Goal: Task Accomplishment & Management: Use online tool/utility

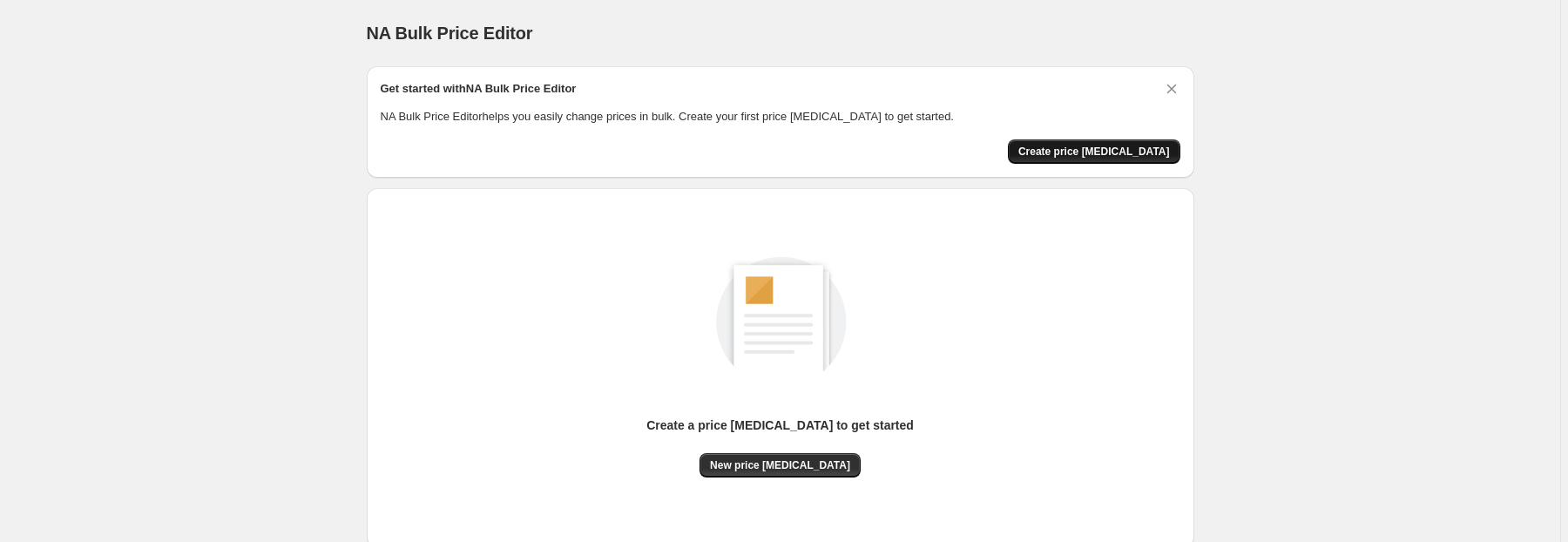
click at [1089, 146] on span "Create price [MEDICAL_DATA]" at bounding box center [1094, 151] width 151 height 14
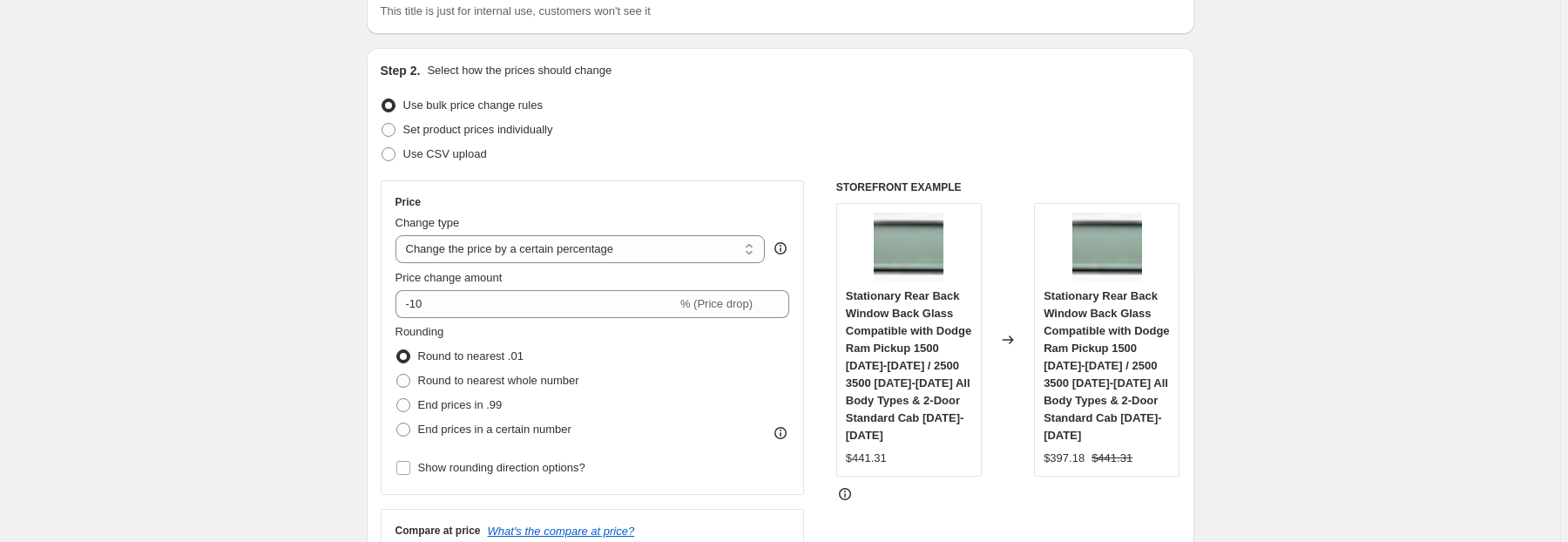
scroll to position [279, 0]
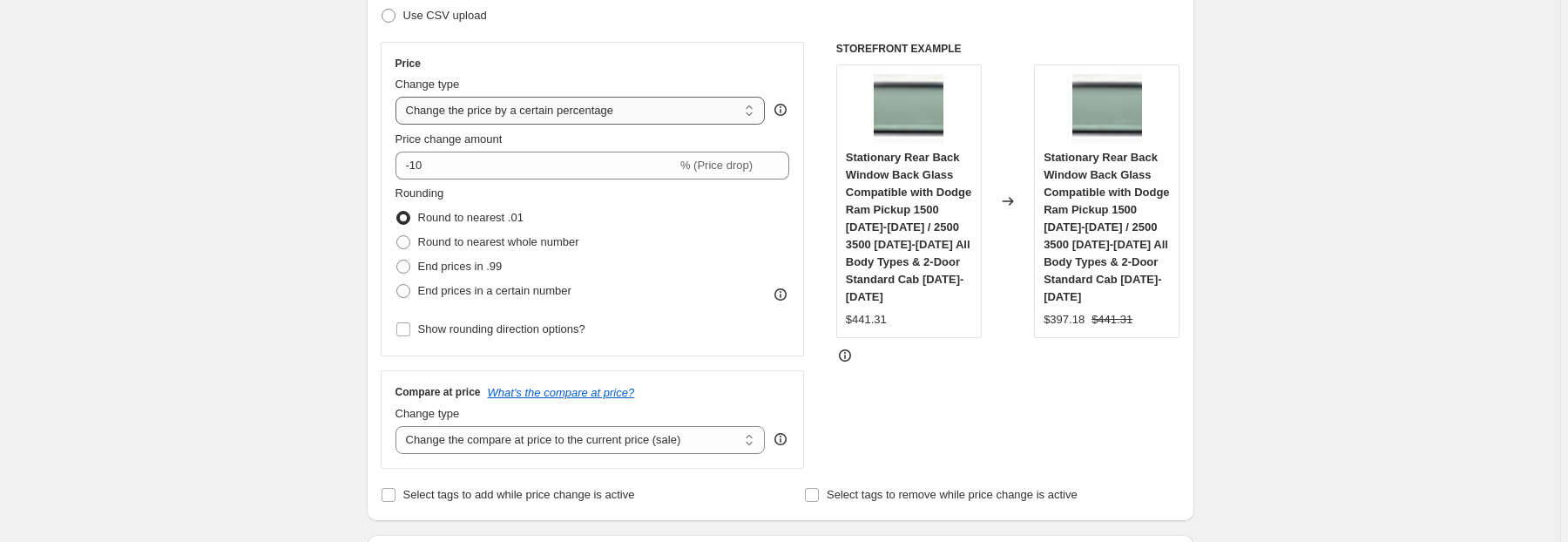
click at [578, 110] on select "Change the price to a certain amount Change the price by a certain amount Chang…" at bounding box center [580, 110] width 370 height 28
click at [560, 118] on select "Change the price to a certain amount Change the price by a certain amount Chang…" at bounding box center [580, 110] width 370 height 28
select select "to"
click at [398, 97] on select "Change the price to a certain amount Change the price by a certain amount Chang…" at bounding box center [580, 110] width 370 height 28
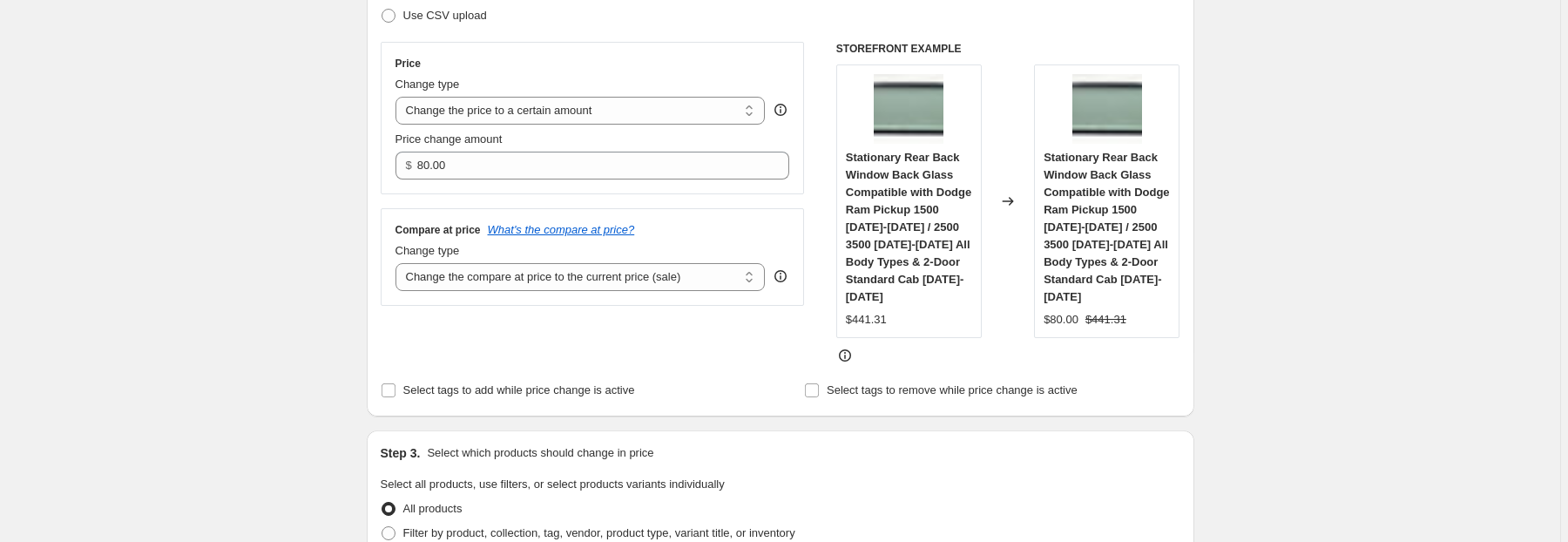
type input "80.00"
click at [547, 114] on select "Change the price to a certain amount Change the price by a certain amount Chang…" at bounding box center [580, 110] width 370 height 28
select select "by"
click at [398, 97] on select "Change the price to a certain amount Change the price by a certain amount Chang…" at bounding box center [580, 110] width 370 height 28
type input "-10.00"
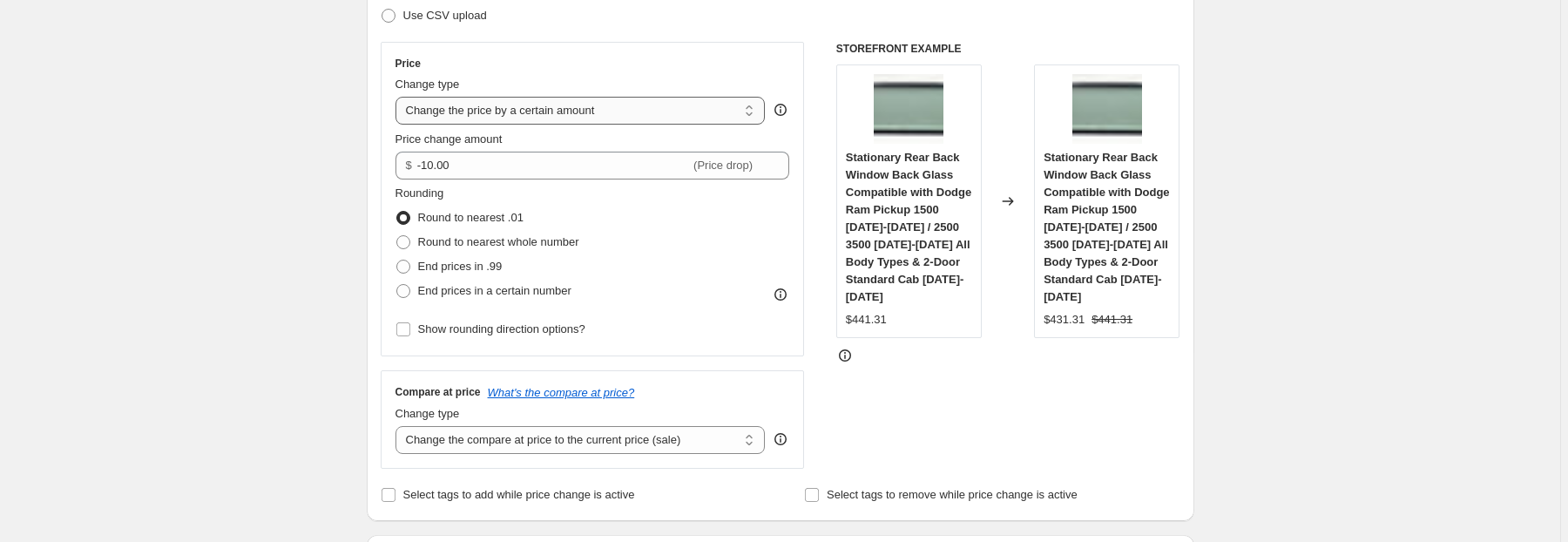
click at [572, 110] on select "Change the price to a certain amount Change the price by a certain amount Chang…" at bounding box center [580, 110] width 370 height 28
select select "margin"
type input "50"
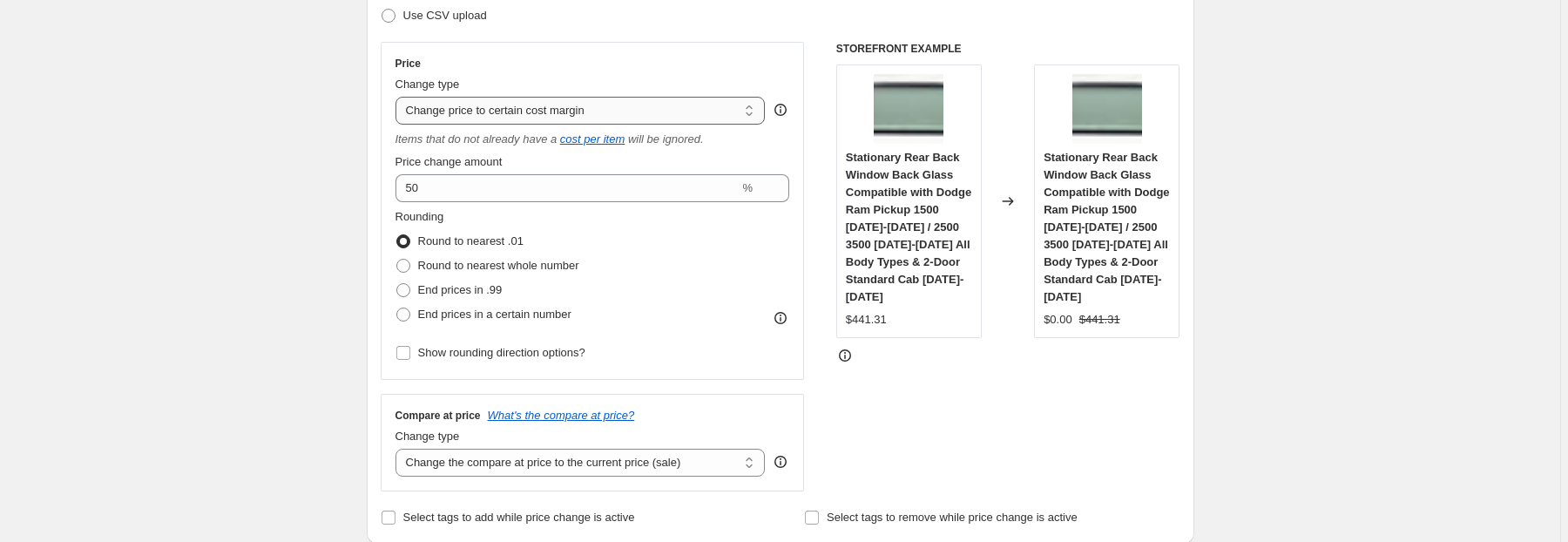
click at [581, 111] on select "Change the price to a certain amount Change the price by a certain amount Chang…" at bounding box center [580, 110] width 370 height 28
select select "percentage"
click at [398, 97] on select "Change the price to a certain amount Change the price by a certain amount Chang…" at bounding box center [580, 110] width 370 height 28
type input "-15"
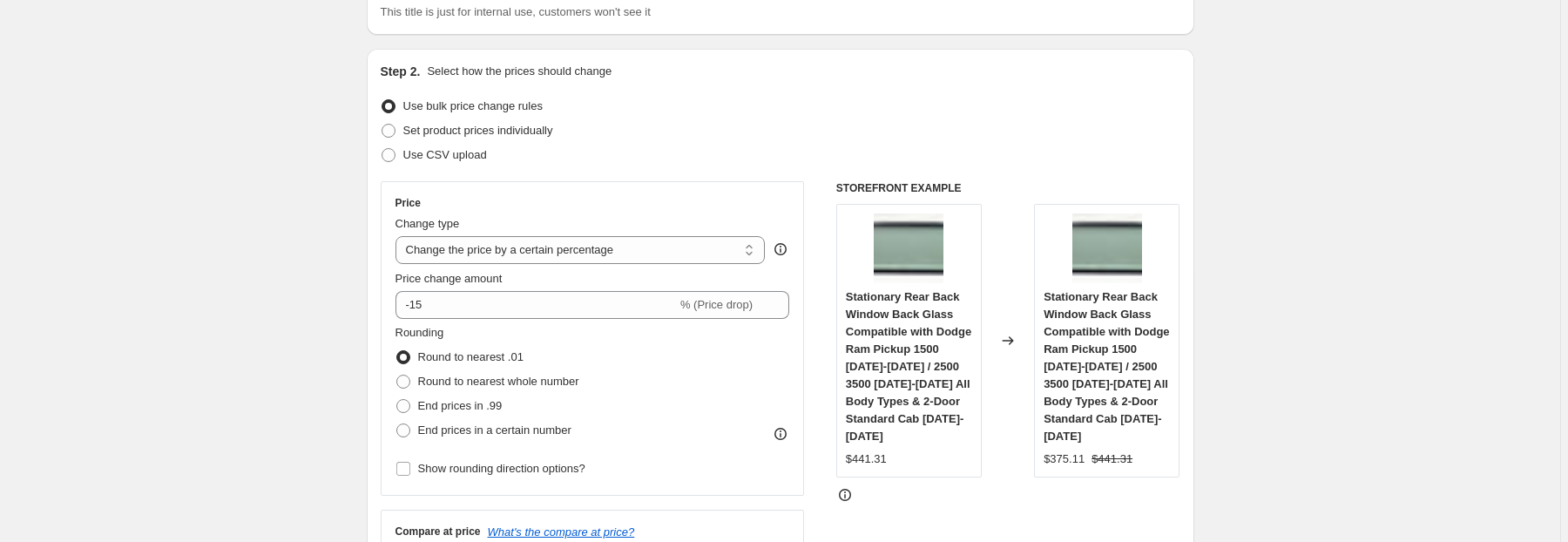
scroll to position [0, 0]
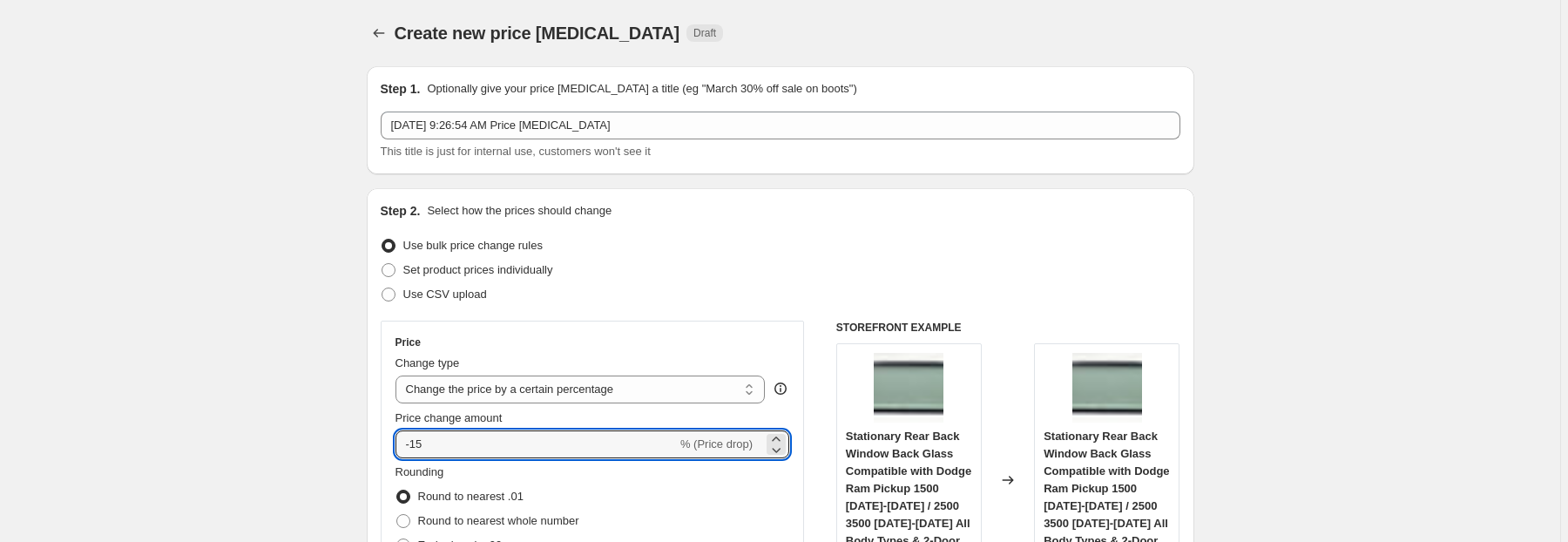
drag, startPoint x: 476, startPoint y: 442, endPoint x: 387, endPoint y: 452, distance: 89.6
click at [387, 452] on div "Price Change type Change the price to a certain amount Change the price by a ce…" at bounding box center [592, 479] width 424 height 314
type input "72.8"
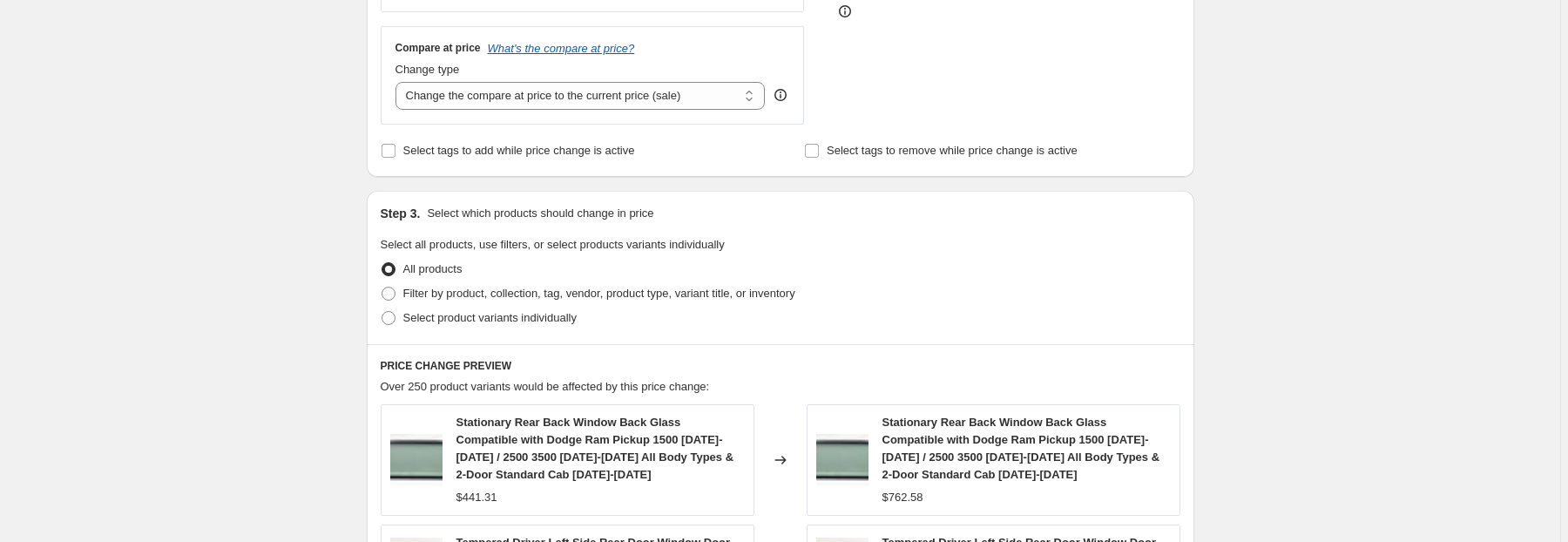
scroll to position [697, 0]
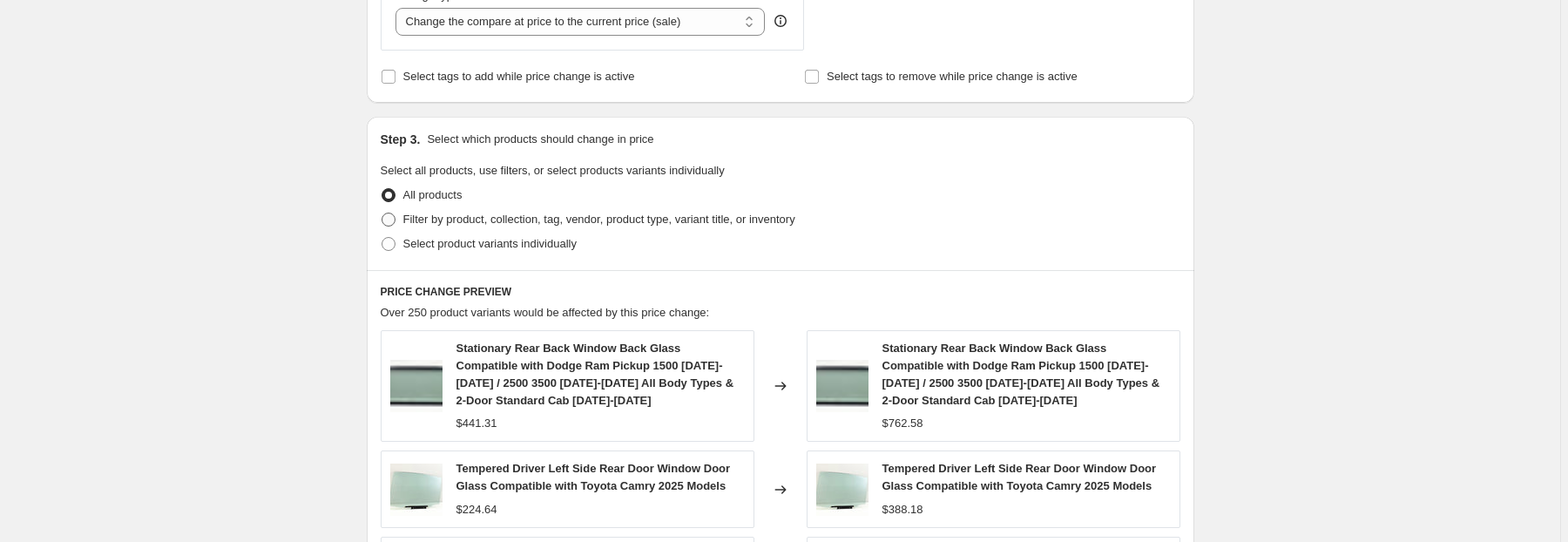
click at [477, 215] on span "Filter by product, collection, tag, vendor, product type, variant title, or inv…" at bounding box center [599, 219] width 392 height 13
click at [382, 214] on input "Filter by product, collection, tag, vendor, product type, variant title, or inv…" at bounding box center [382, 213] width 1 height 1
radio input "true"
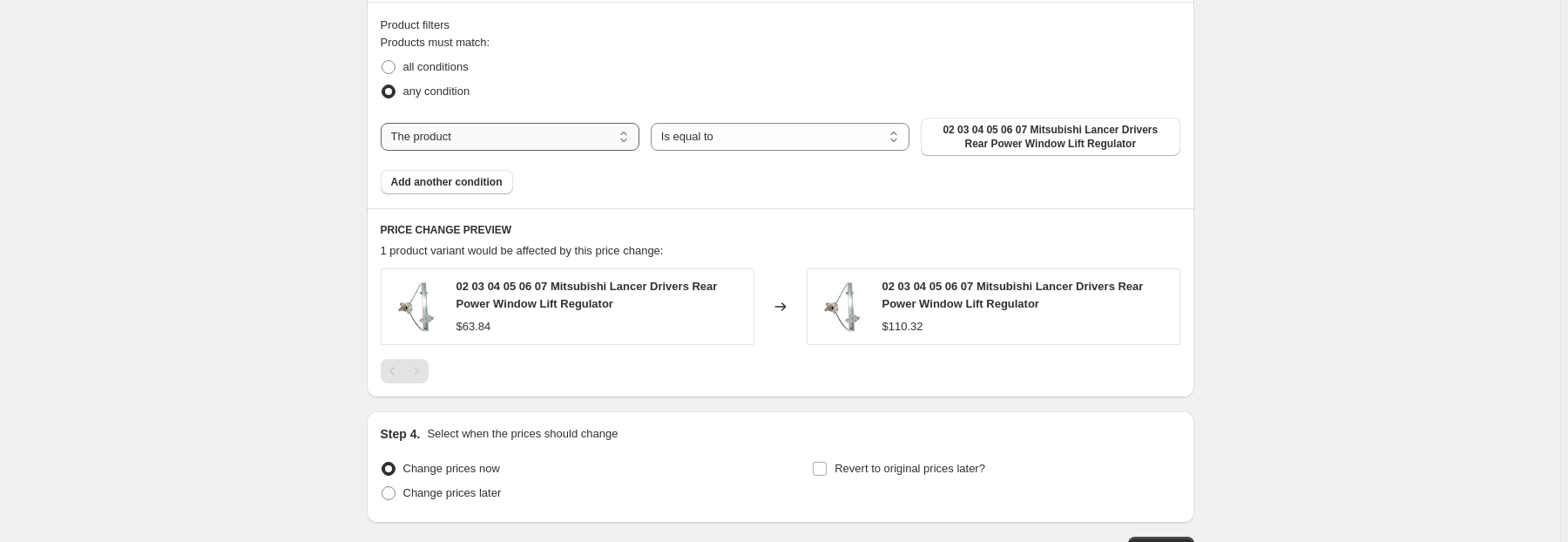
scroll to position [977, 0]
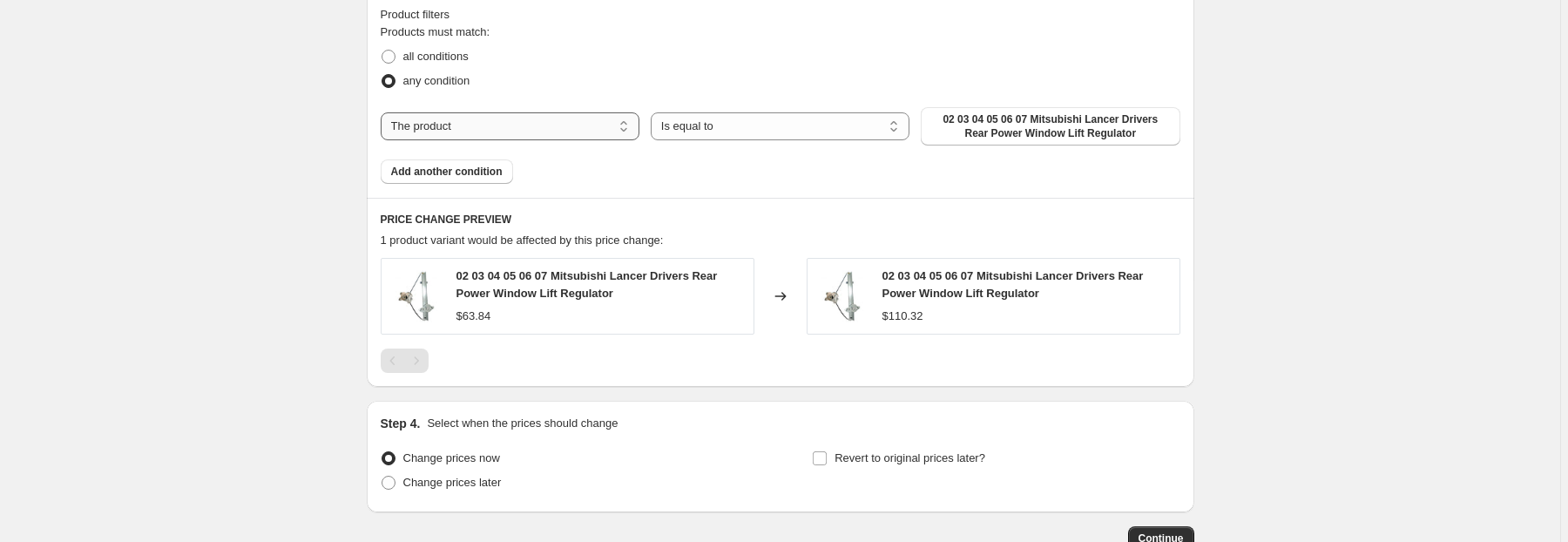
click at [533, 127] on select "The product The product's collection The product's tag The product's vendor The…" at bounding box center [509, 126] width 259 height 28
select select "vendor"
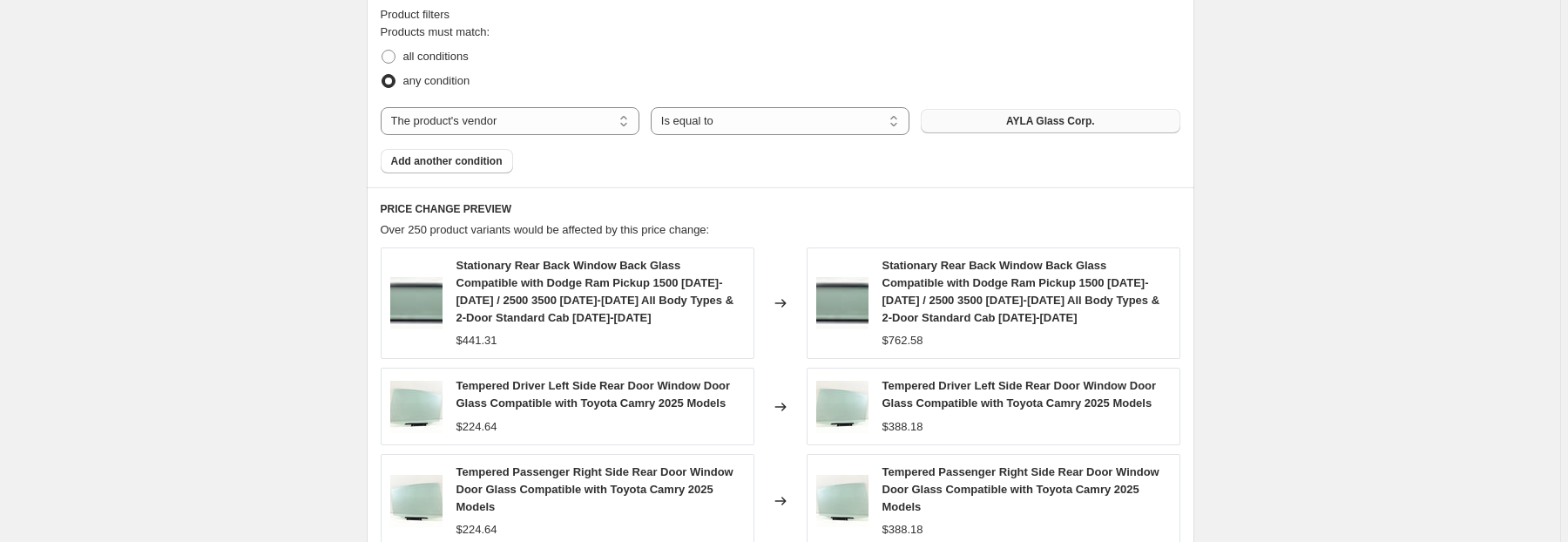
click at [1096, 118] on button "AYLA Glass Corp." at bounding box center [1050, 121] width 259 height 24
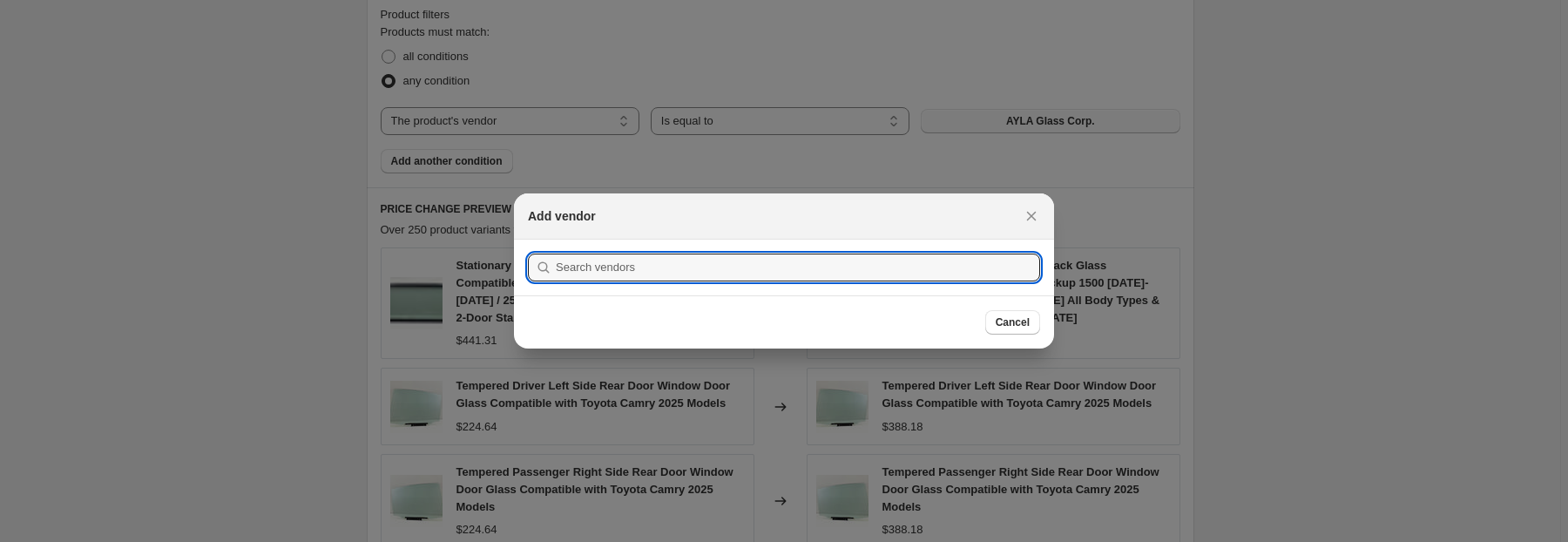
scroll to position [0, 0]
click at [839, 279] on input ":r2h:" at bounding box center [798, 268] width 484 height 28
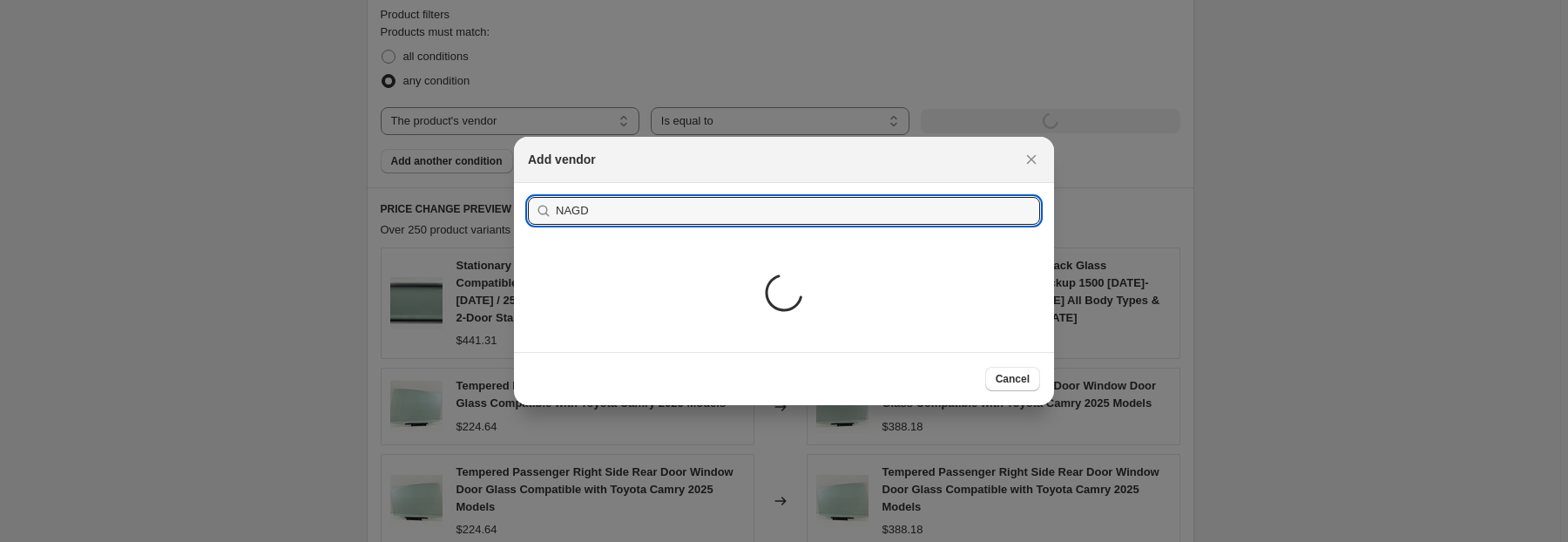
type input "NAGD"
click at [655, 309] on div "Loading..." at bounding box center [784, 296] width 541 height 113
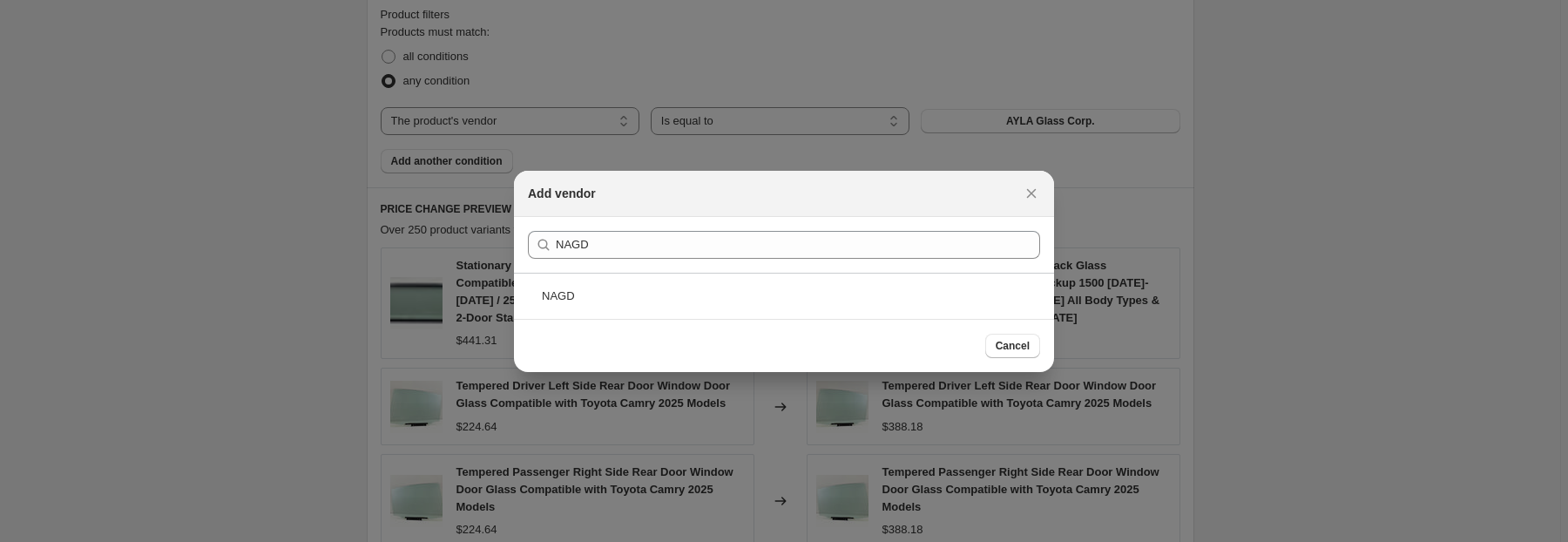
click at [655, 309] on div "NAGD" at bounding box center [784, 295] width 541 height 46
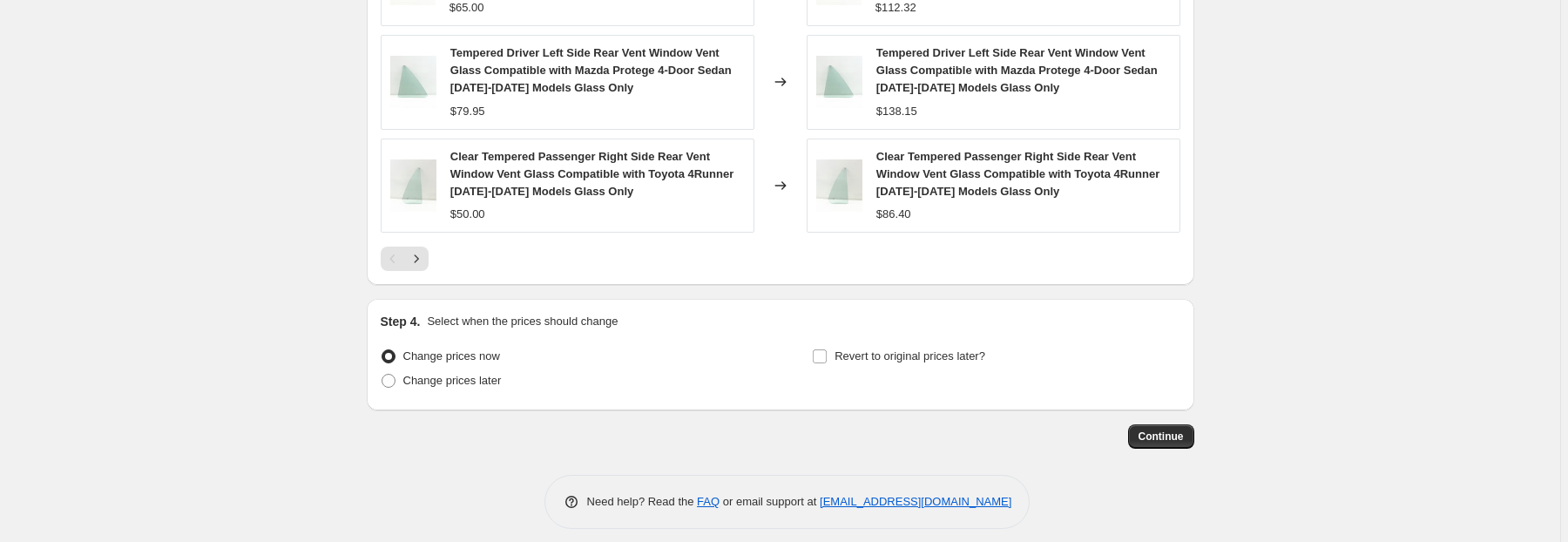
scroll to position [1511, 0]
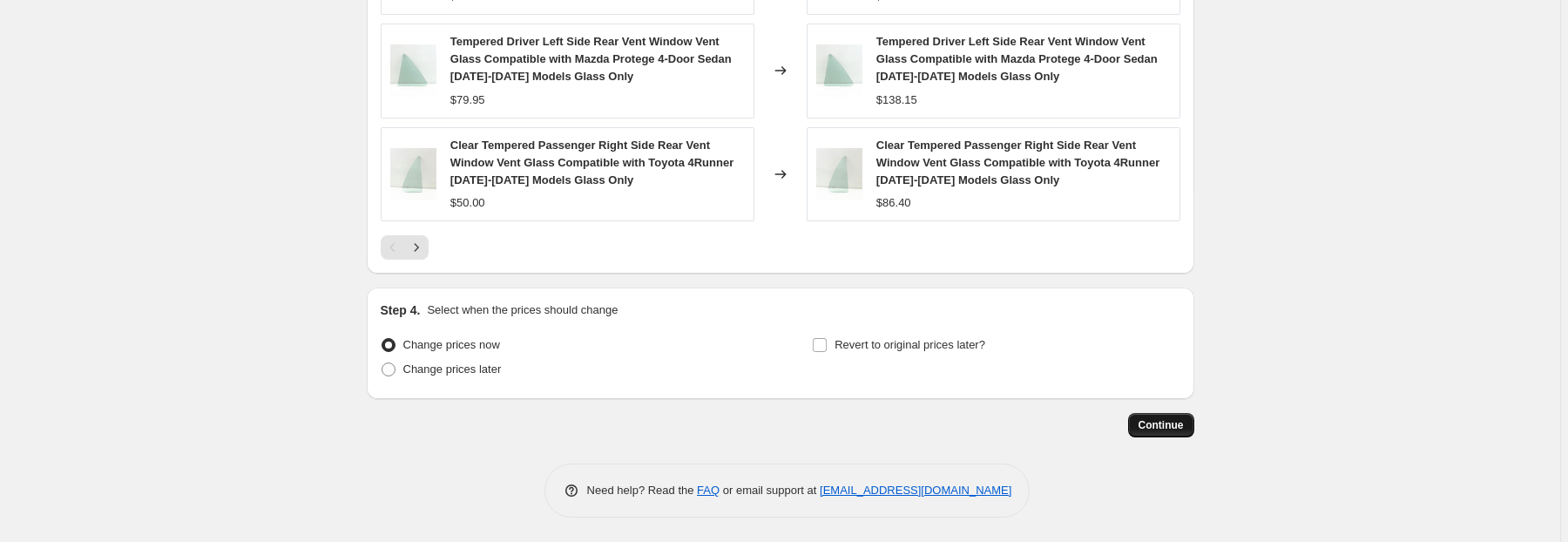
click at [1171, 426] on span "Continue" at bounding box center [1161, 426] width 45 height 14
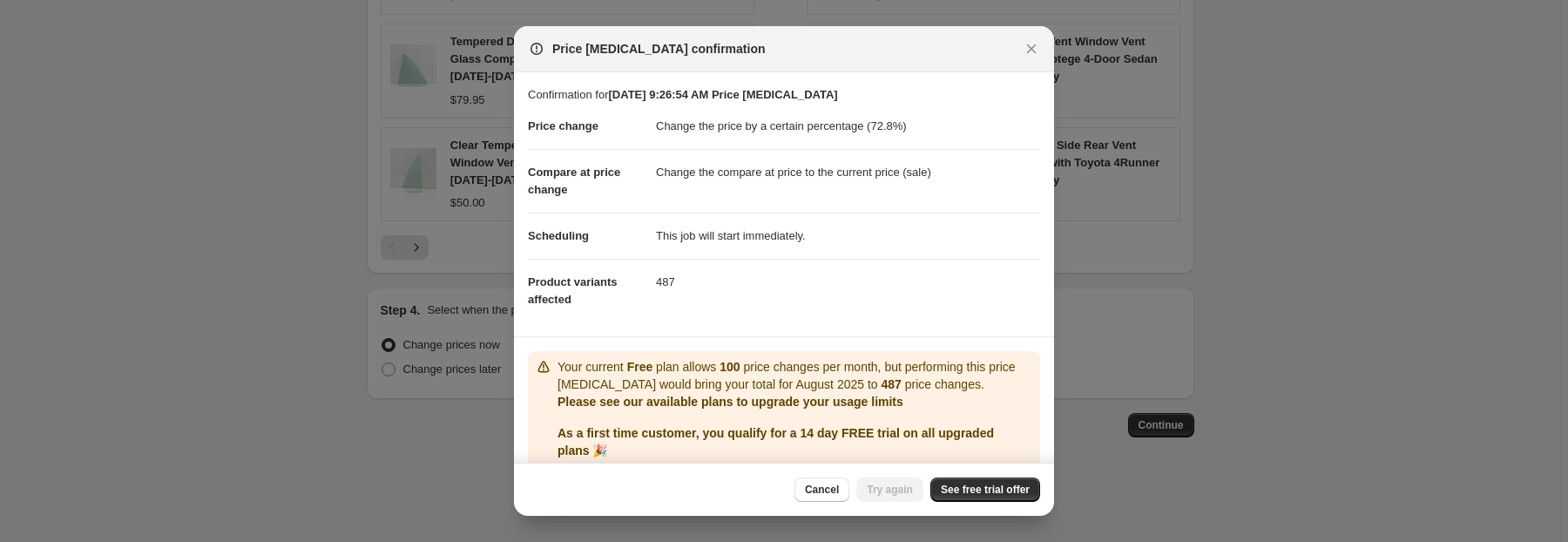
scroll to position [64, 0]
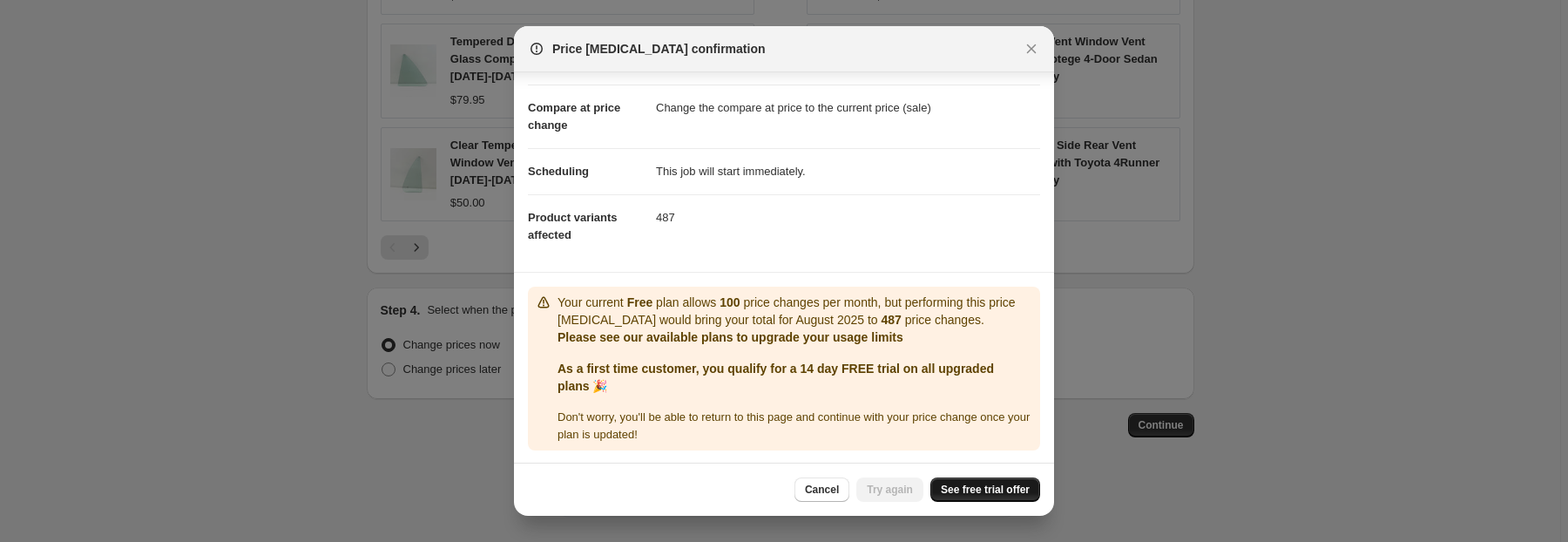
click at [958, 491] on span "See free trial offer" at bounding box center [985, 490] width 89 height 14
click at [833, 495] on span "Cancel" at bounding box center [822, 490] width 34 height 14
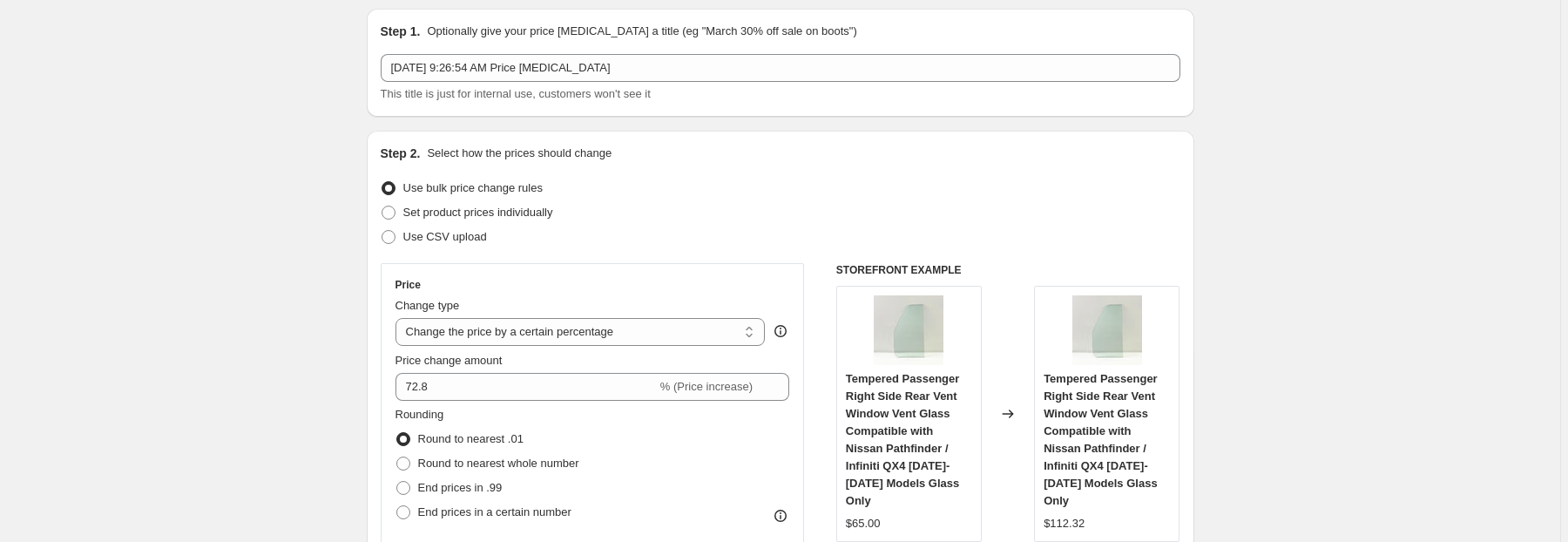
scroll to position [0, 0]
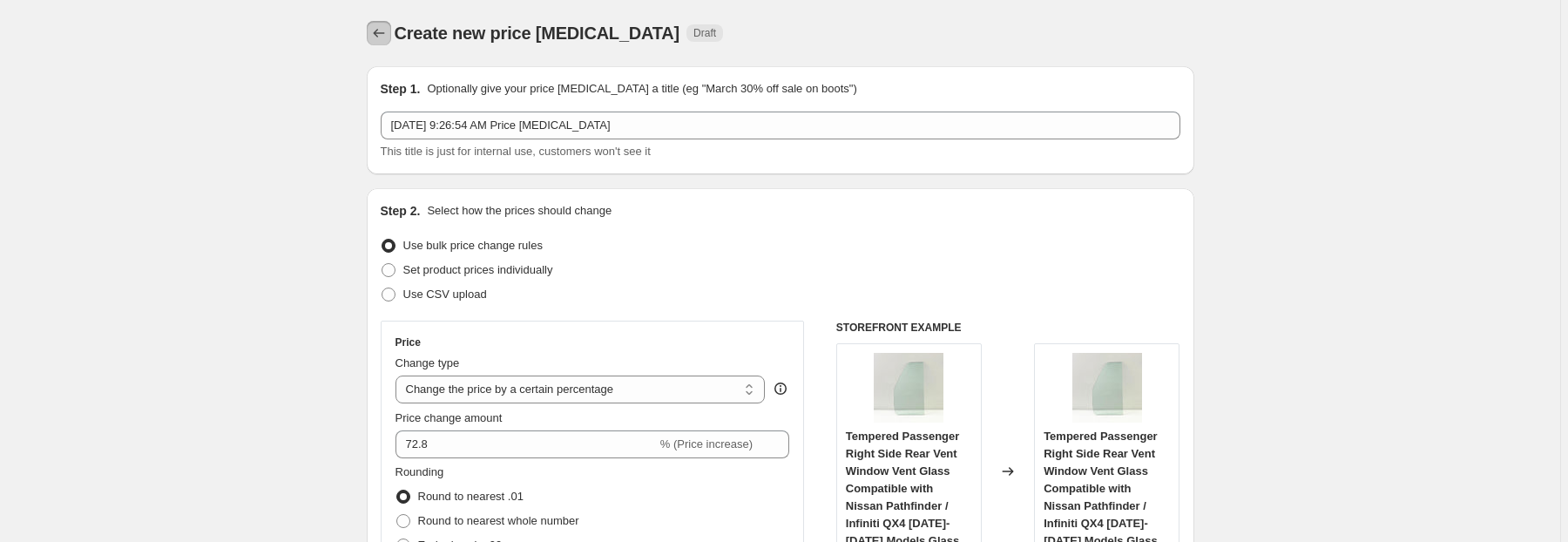
click at [379, 27] on icon "Price change jobs" at bounding box center [379, 33] width 18 height 18
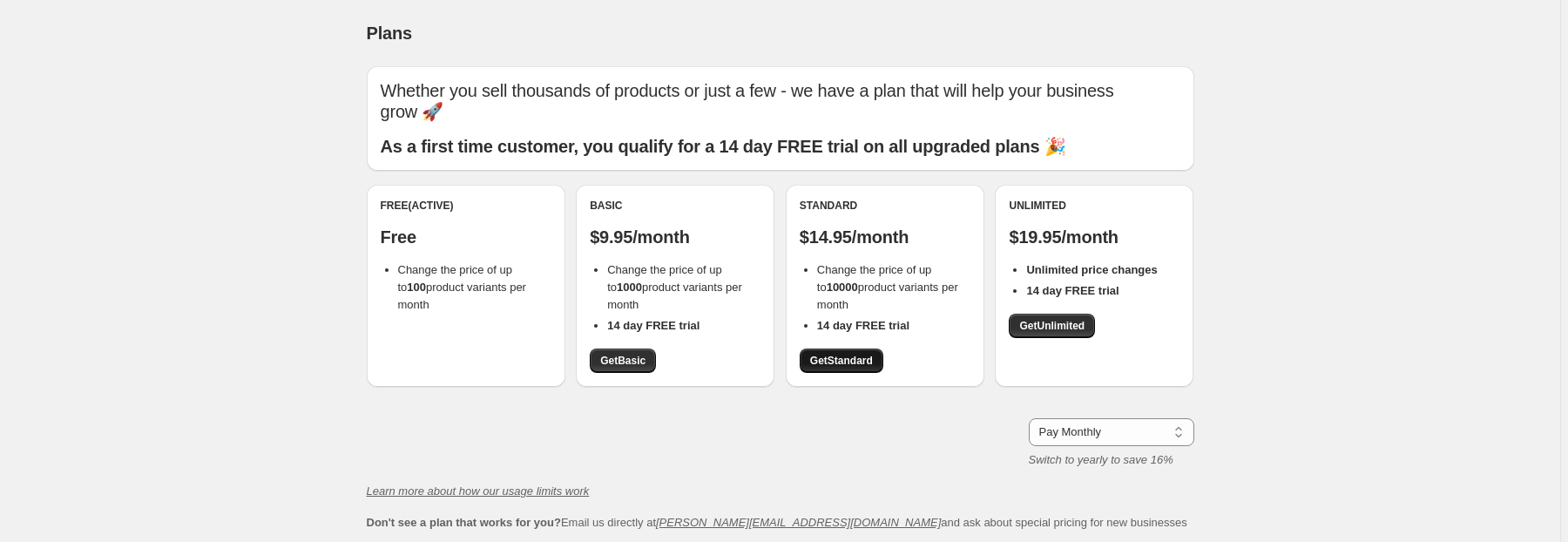
click at [859, 357] on span "Get Standard" at bounding box center [841, 361] width 62 height 14
